Goal: Register for event/course

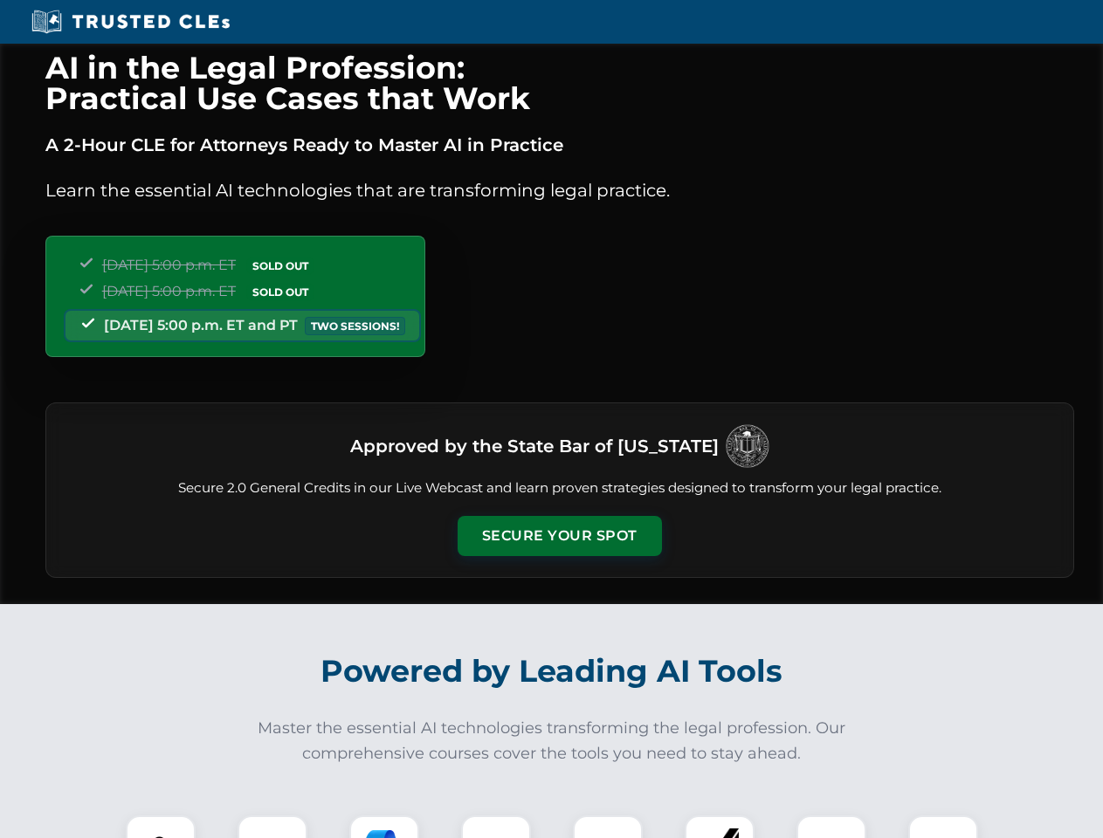
click at [559, 536] on button "Secure Your Spot" at bounding box center [560, 536] width 204 height 40
click at [161, 827] on img at bounding box center [160, 850] width 51 height 51
click at [272, 827] on div at bounding box center [273, 851] width 70 height 70
click at [384, 827] on div at bounding box center [384, 851] width 70 height 70
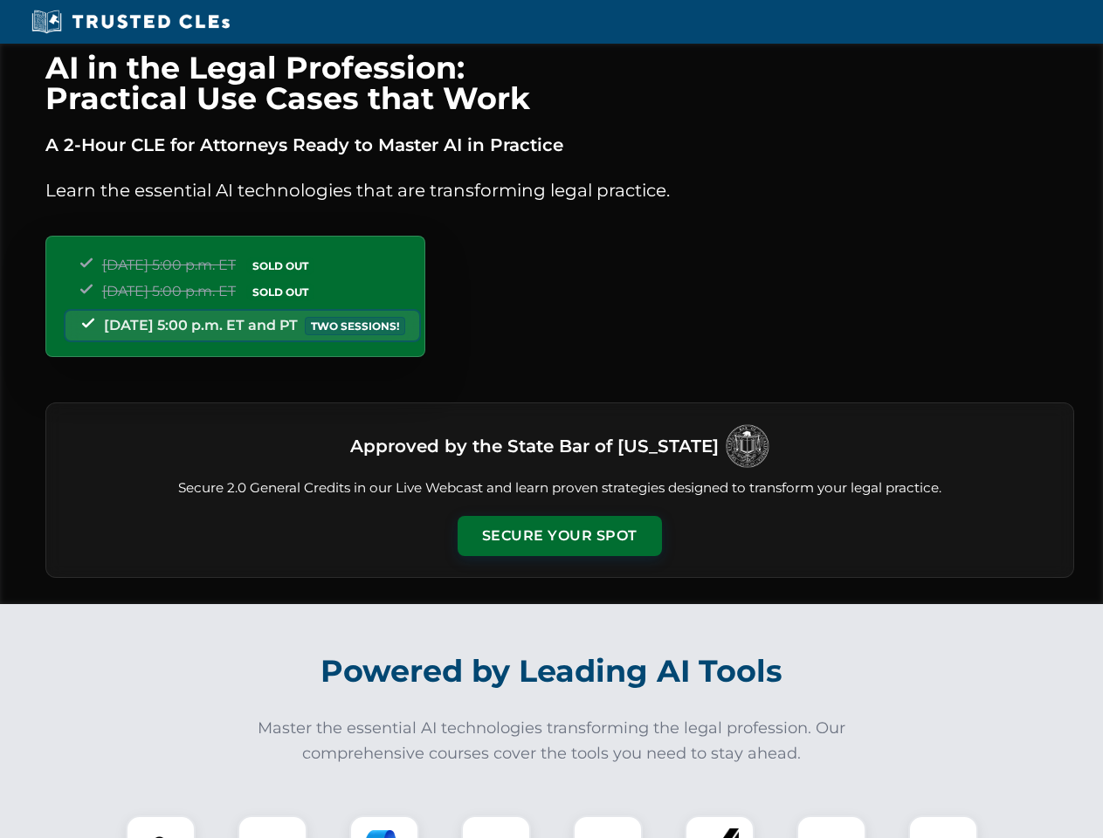
scroll to position [1513, 0]
